Goal: Find specific page/section: Find specific page/section

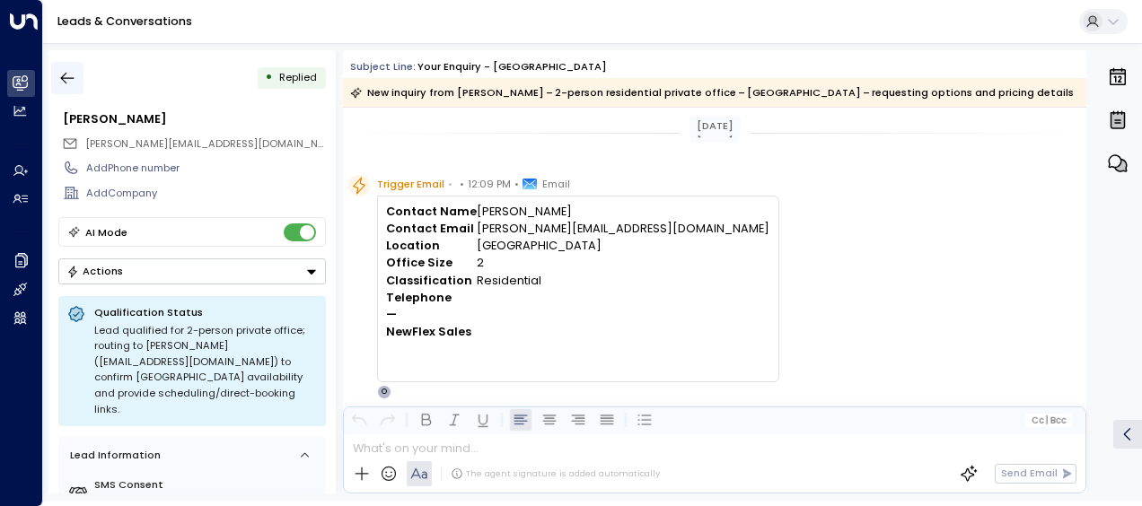
scroll to position [581, 0]
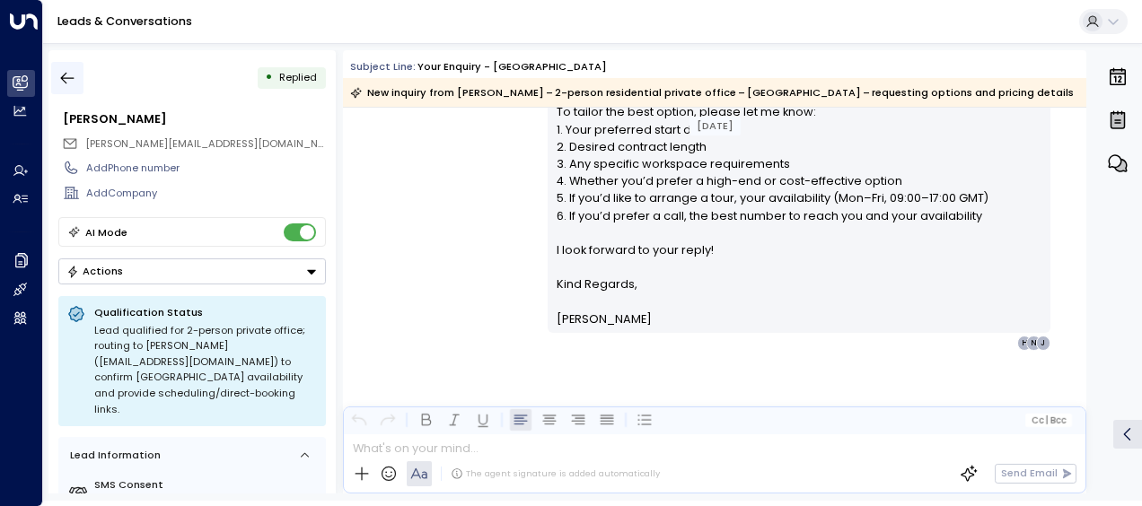
click at [69, 75] on icon "button" at bounding box center [67, 78] width 18 height 18
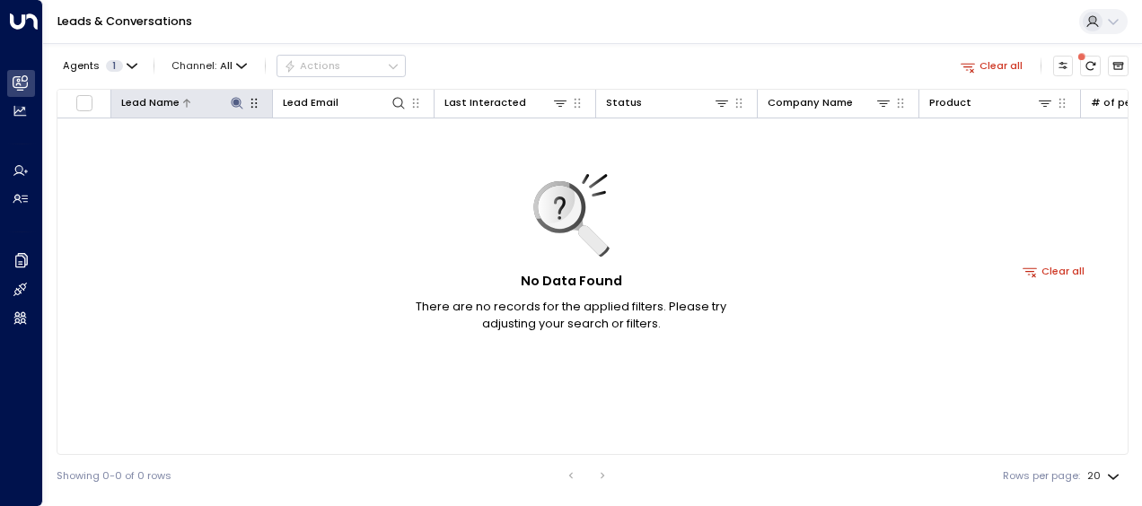
click at [239, 108] on icon at bounding box center [237, 103] width 14 height 14
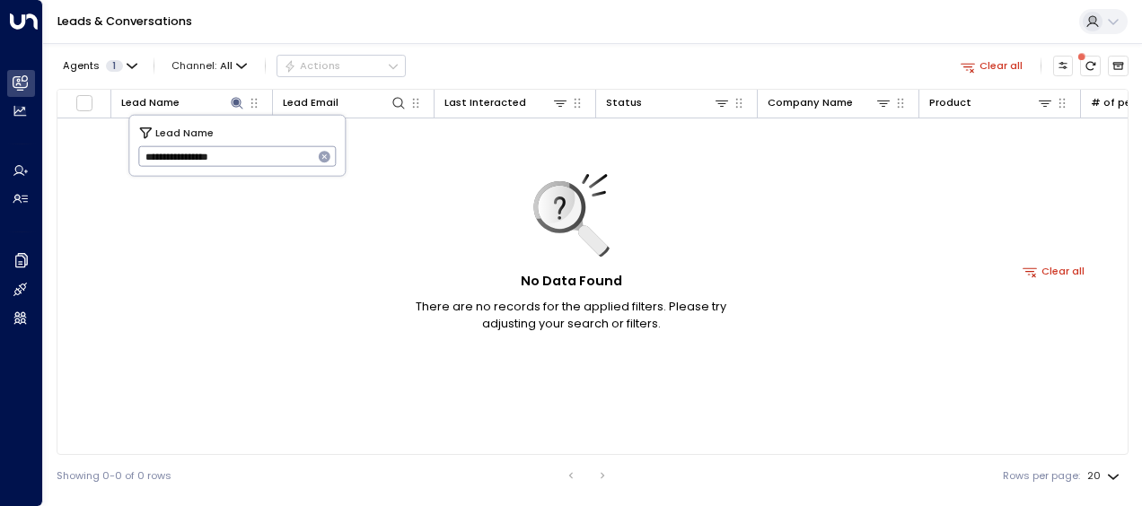
drag, startPoint x: 147, startPoint y: 156, endPoint x: 273, endPoint y: 150, distance: 125.8
click at [273, 150] on input "**********" at bounding box center [225, 157] width 175 height 30
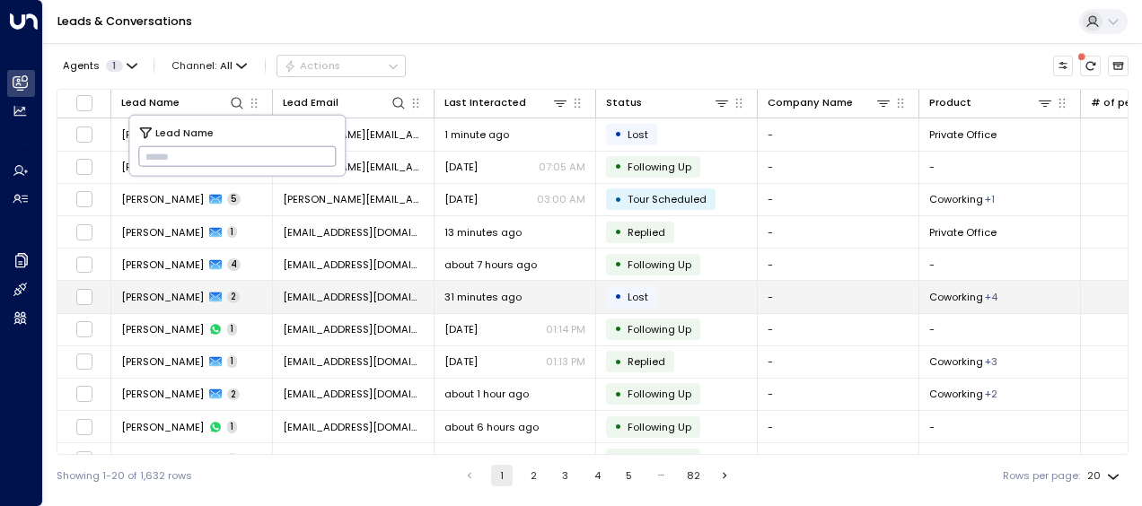
type input "**********"
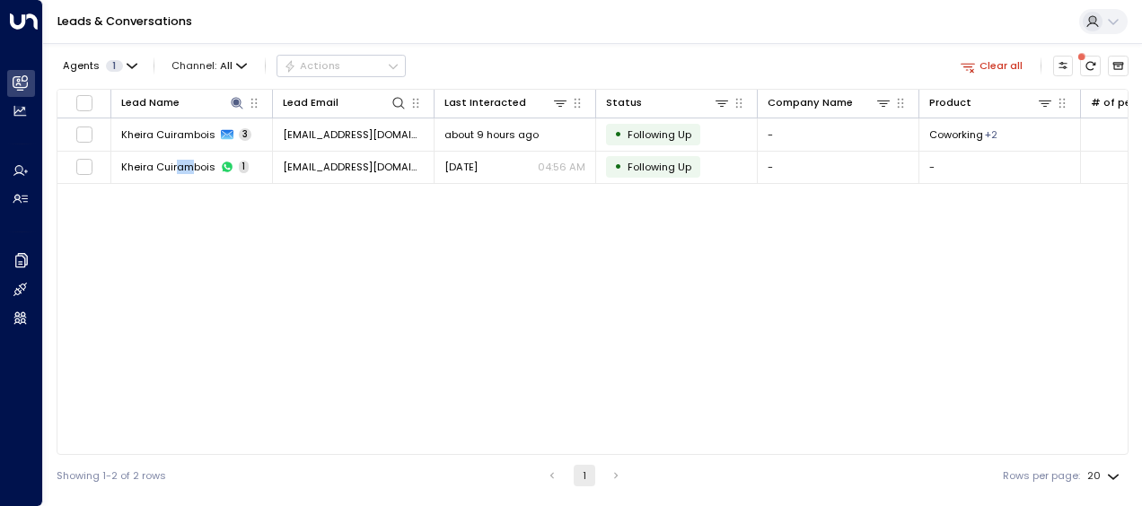
drag, startPoint x: 176, startPoint y: 305, endPoint x: 196, endPoint y: 305, distance: 19.7
click at [196, 305] on div "Lead Name Lead Email Last Interacted Status Company Name Product # of people AI…" at bounding box center [593, 272] width 1072 height 366
drag, startPoint x: 196, startPoint y: 305, endPoint x: 358, endPoint y: 129, distance: 239.4
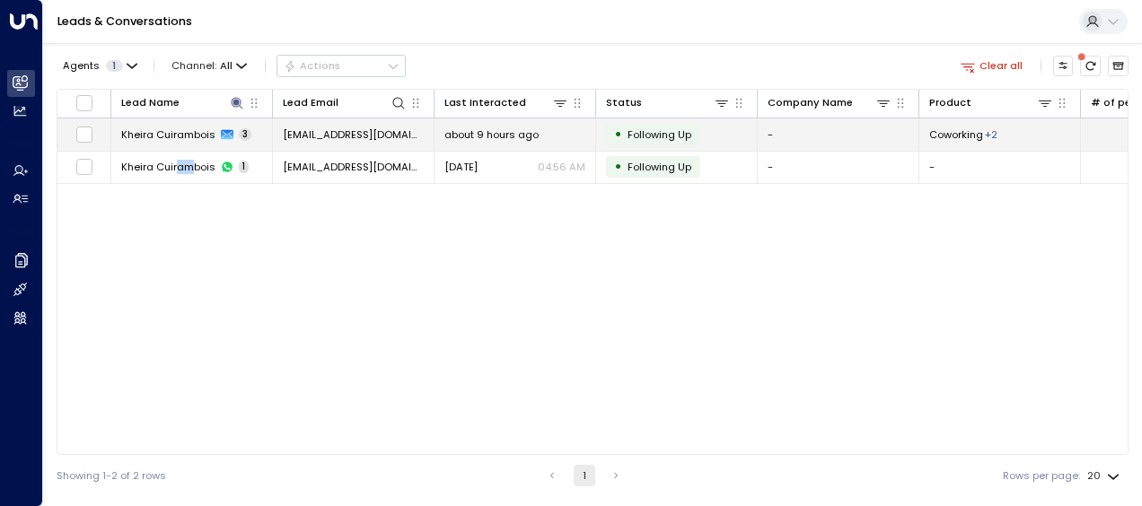
click at [358, 129] on span "[EMAIL_ADDRESS][DOMAIN_NAME]" at bounding box center [353, 134] width 141 height 14
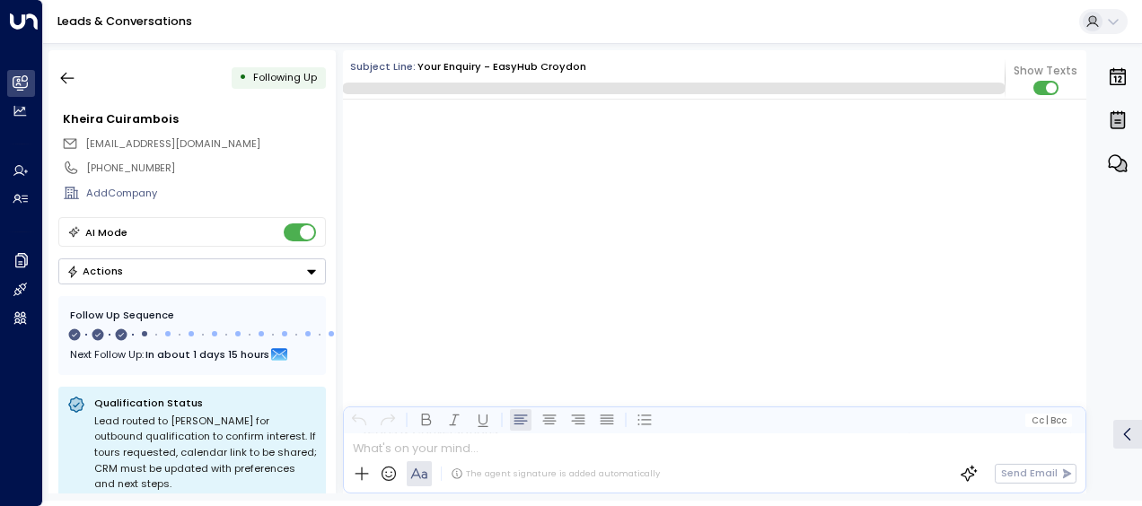
scroll to position [1290, 0]
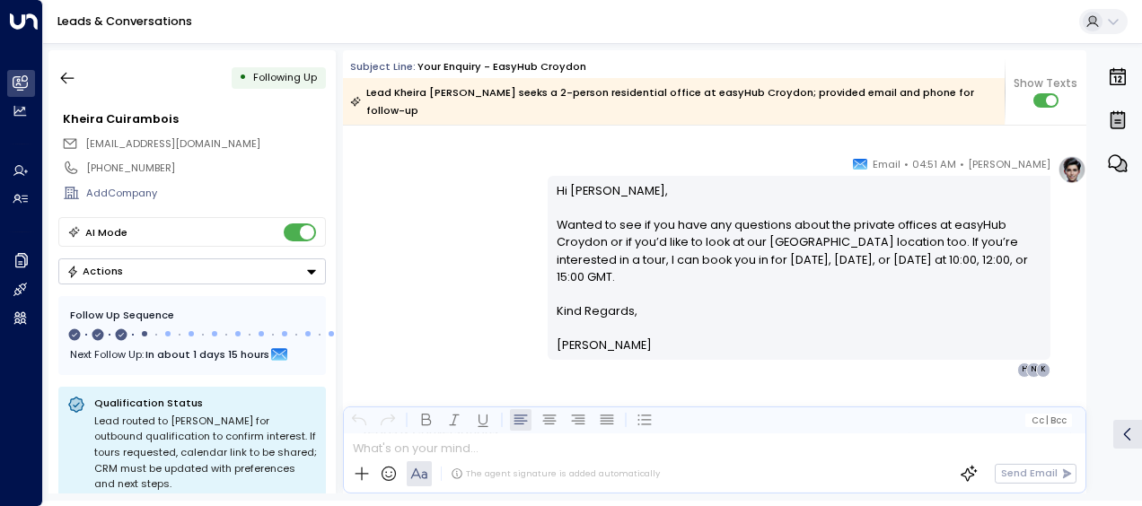
click at [485, 241] on div "[PERSON_NAME] • 04:51 AM • Email Hi Kheira, Wanted to see if you have any quest…" at bounding box center [714, 266] width 743 height 222
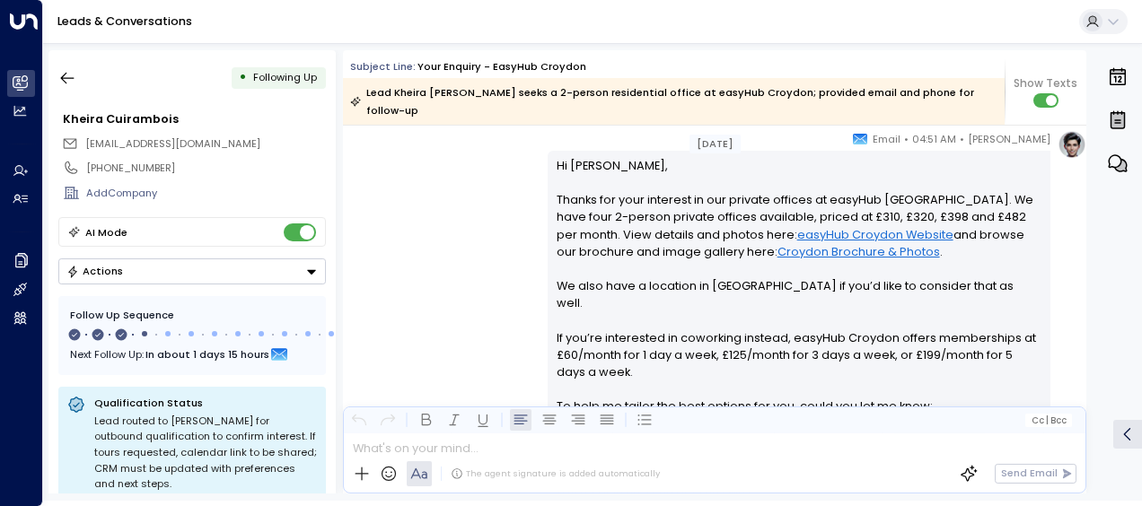
scroll to position [282, 0]
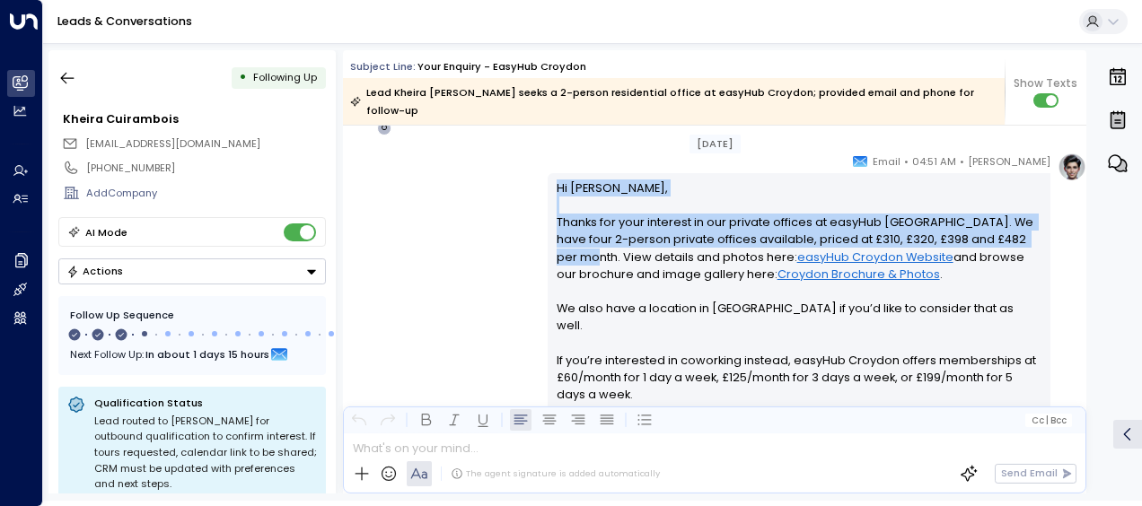
drag, startPoint x: 485, startPoint y: 241, endPoint x: 504, endPoint y: 162, distance: 80.5
click at [504, 162] on div "[PERSON_NAME] • 04:51 AM • Email Hi [PERSON_NAME], Thanks for your interest in …" at bounding box center [714, 401] width 743 height 497
drag, startPoint x: 504, startPoint y: 162, endPoint x: 522, endPoint y: 166, distance: 18.3
click at [504, 162] on div "[PERSON_NAME] • 04:51 AM • Email Hi [PERSON_NAME], Thanks for your interest in …" at bounding box center [714, 401] width 743 height 497
click at [548, 173] on div "Hi [PERSON_NAME], Thanks for your interest in our private offices at [GEOGRAPHI…" at bounding box center [798, 403] width 503 height 460
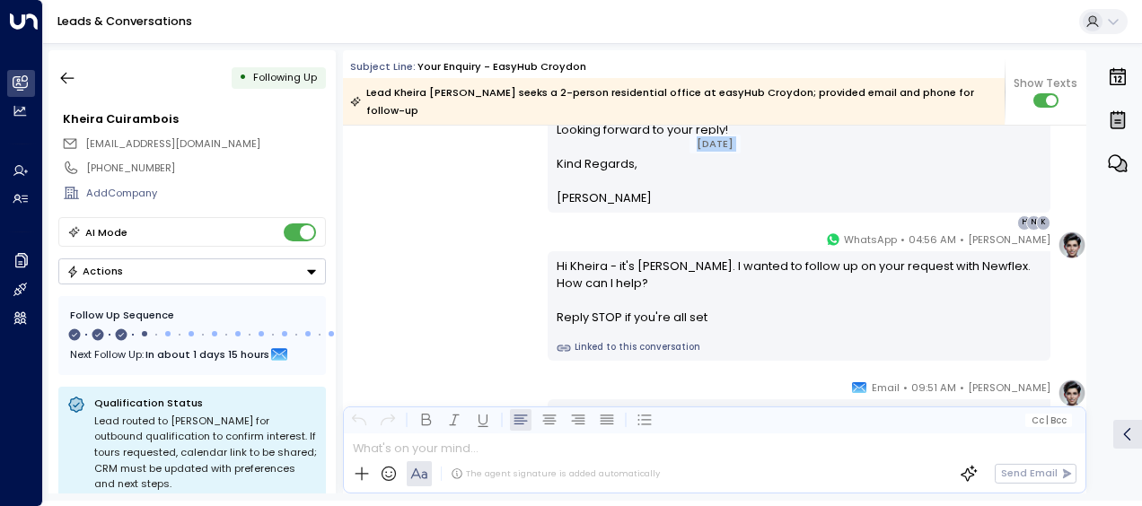
scroll to position [693, 0]
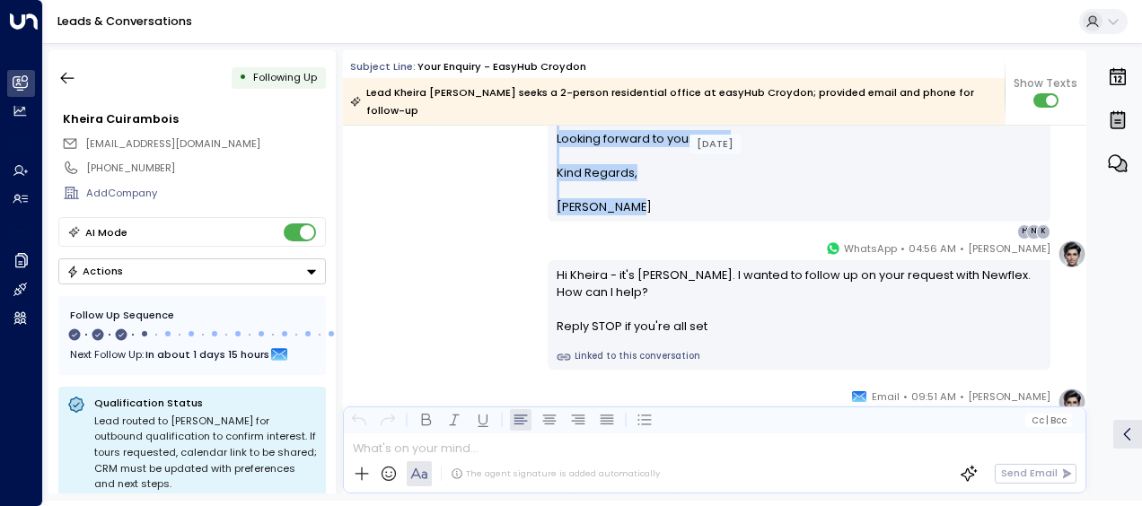
drag, startPoint x: 553, startPoint y: 168, endPoint x: 621, endPoint y: 169, distance: 68.2
drag, startPoint x: 621, startPoint y: 169, endPoint x: 599, endPoint y: 165, distance: 22.7
copy div "Hi [PERSON_NAME], Thanks for your interest in our private offices at [GEOGRAPHI…"
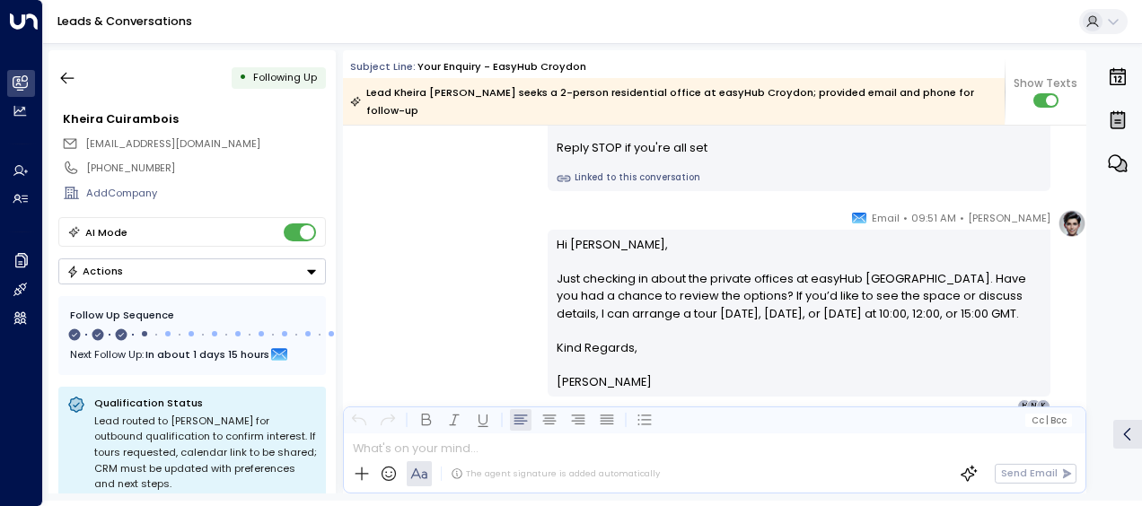
scroll to position [872, 0]
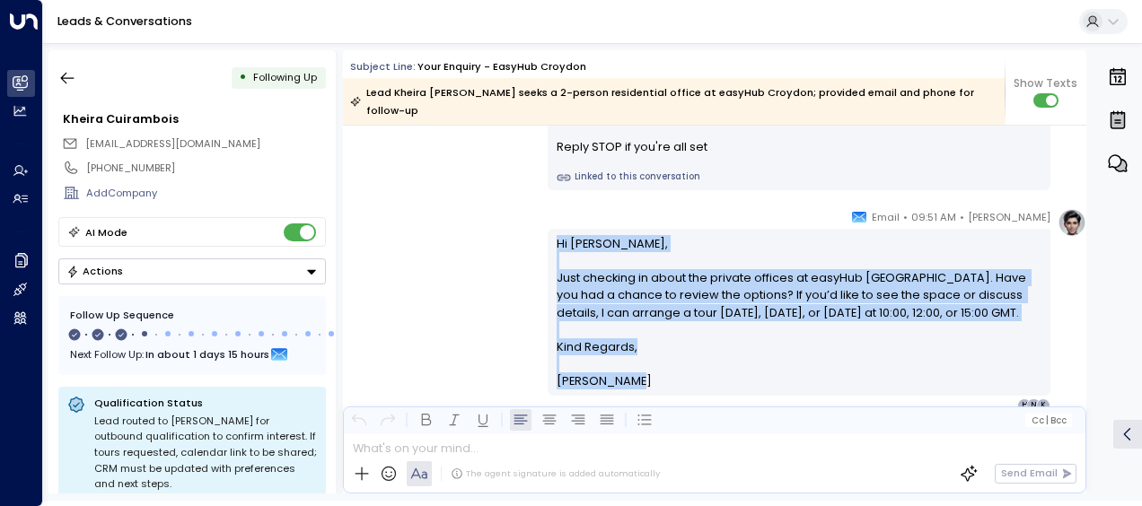
drag, startPoint x: 552, startPoint y: 219, endPoint x: 641, endPoint y: 366, distance: 171.9
click at [641, 366] on div "Hi [PERSON_NAME], Just checking in about the private offices at [GEOGRAPHIC_DAT…" at bounding box center [799, 312] width 486 height 155
drag, startPoint x: 641, startPoint y: 366, endPoint x: 567, endPoint y: 278, distance: 114.7
copy div "Hi [PERSON_NAME], Just checking in about the private offices at [GEOGRAPHIC_DAT…"
click at [468, 355] on div "[PERSON_NAME] • 09:51 AM • Email Hi Kheira, Just checking in about the private …" at bounding box center [714, 310] width 743 height 205
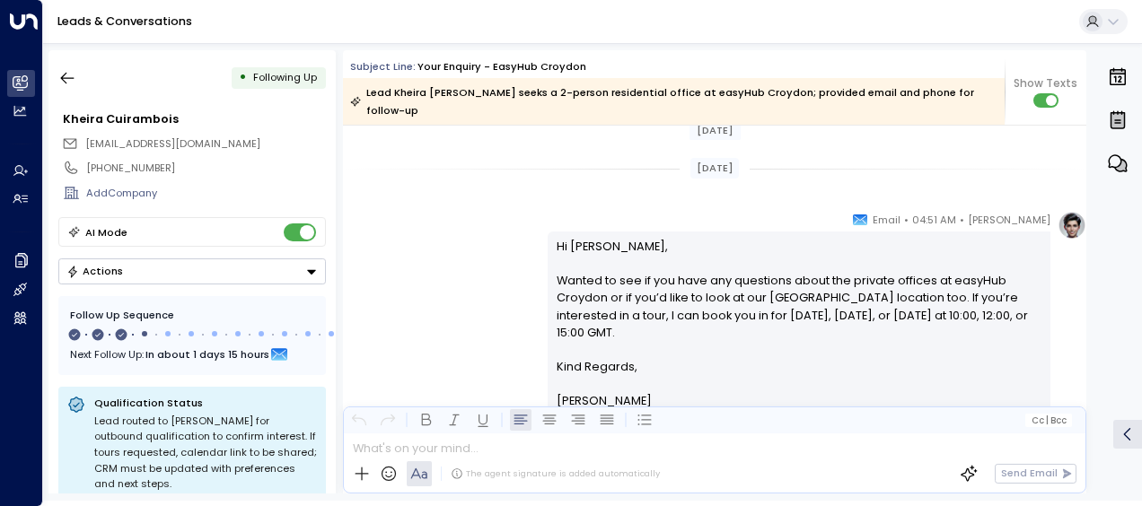
scroll to position [1195, 0]
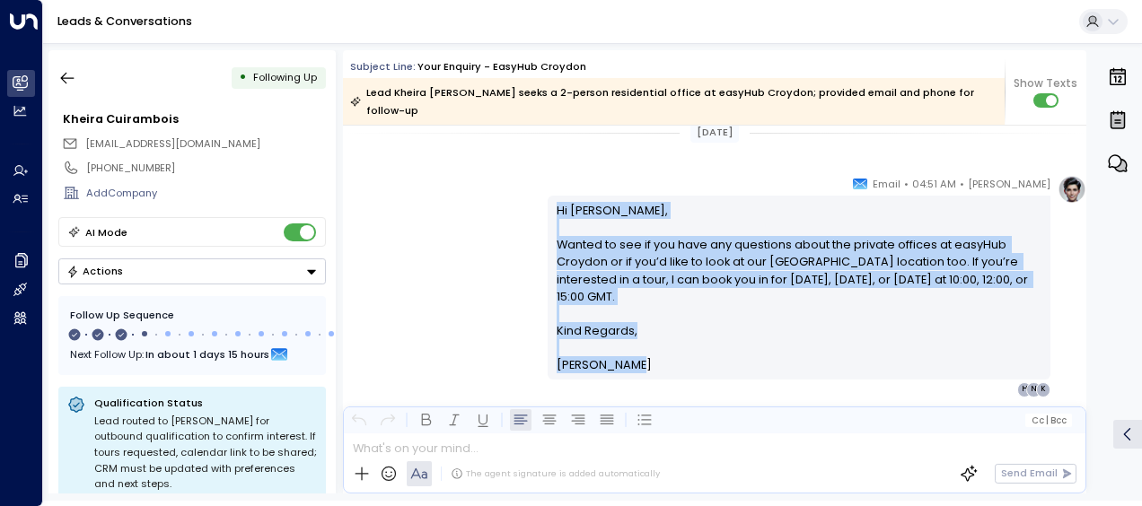
drag, startPoint x: 554, startPoint y: 190, endPoint x: 652, endPoint y: 341, distance: 180.2
click at [652, 341] on div "Hi Kheira, Wanted to see if you have any questions about the private offices at…" at bounding box center [799, 288] width 486 height 172
drag, startPoint x: 652, startPoint y: 341, endPoint x: 582, endPoint y: 340, distance: 70.0
copy div "Hi Kheira, Wanted to see if you have any questions about the private offices at…"
